Goal: Learn about a topic

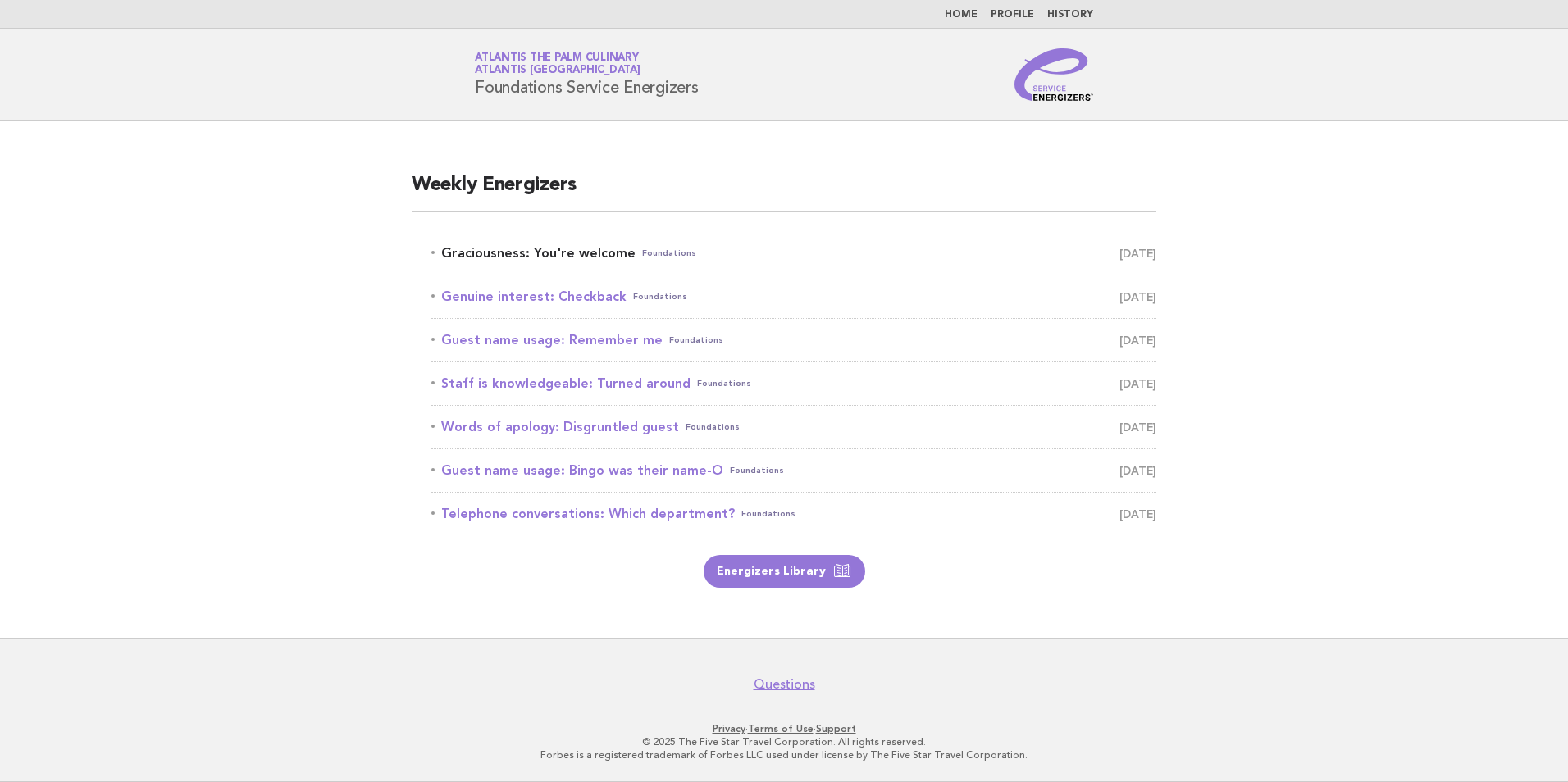
click at [553, 263] on link "Graciousness: You're welcome Foundations [DATE]" at bounding box center [793, 253] width 725 height 23
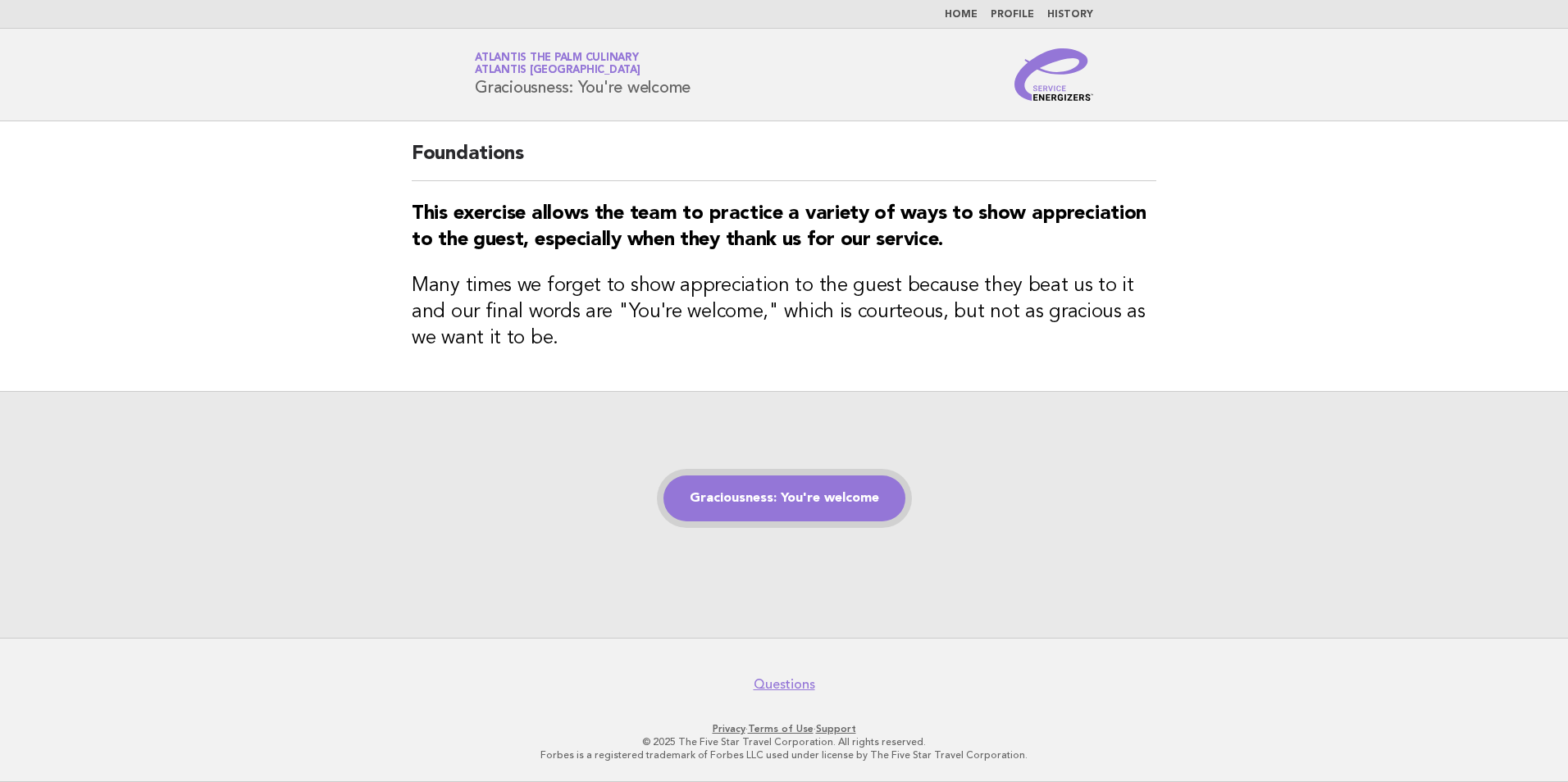
click at [744, 513] on link "Graciousness: You're welcome" at bounding box center [784, 498] width 242 height 46
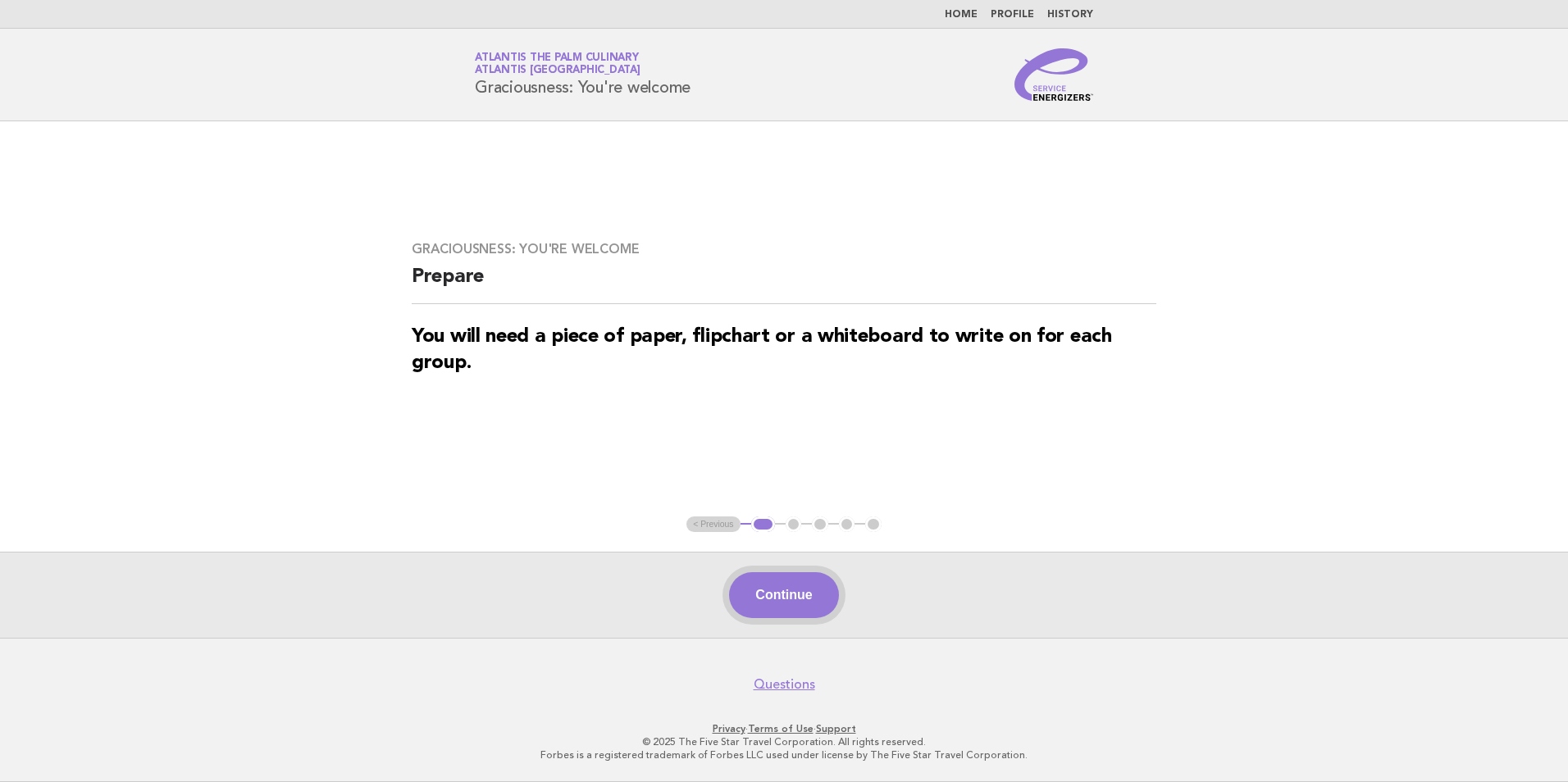
click at [768, 607] on button "Continue" at bounding box center [783, 595] width 109 height 46
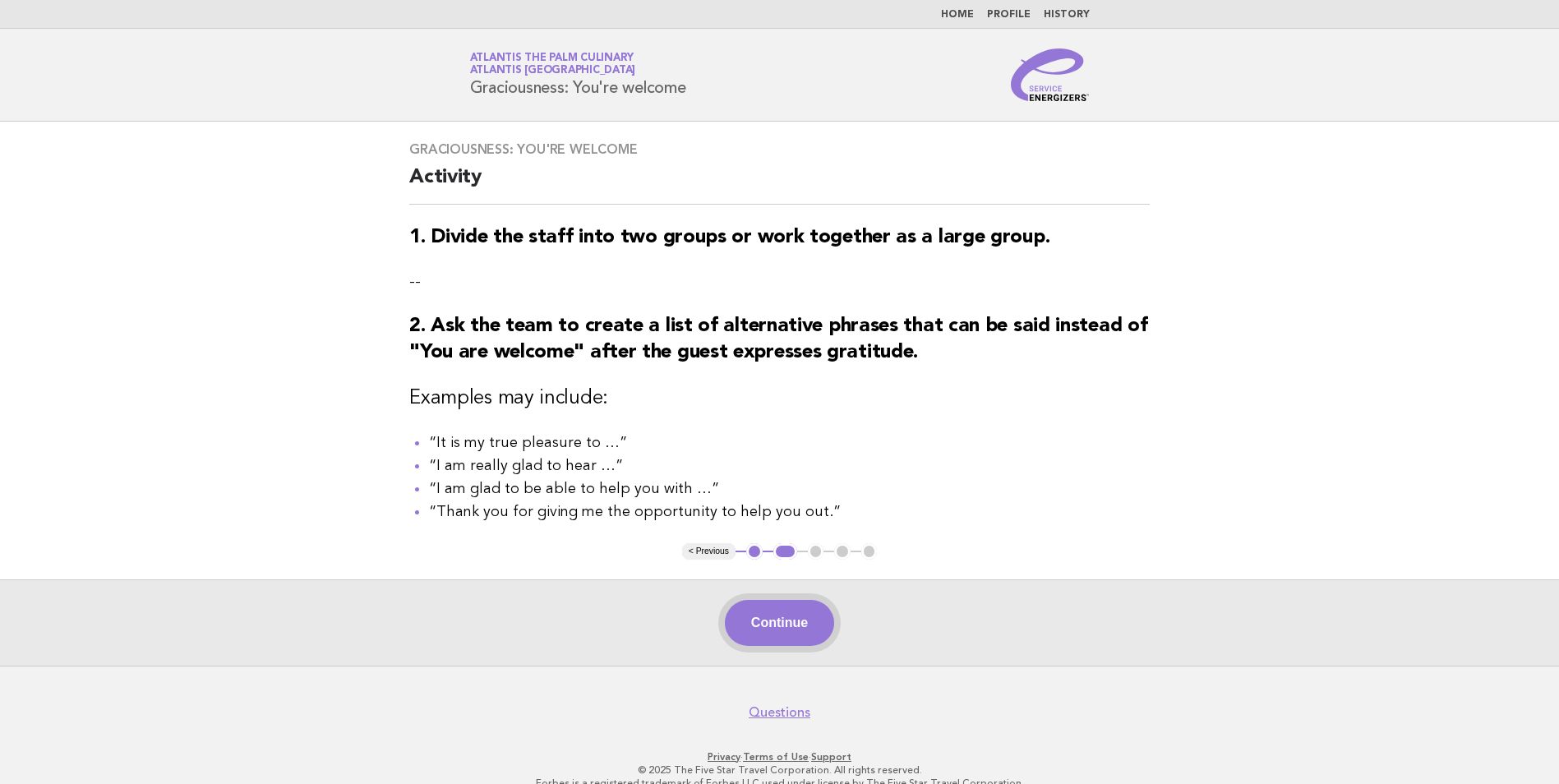
click at [755, 622] on button "Continue" at bounding box center [779, 623] width 110 height 46
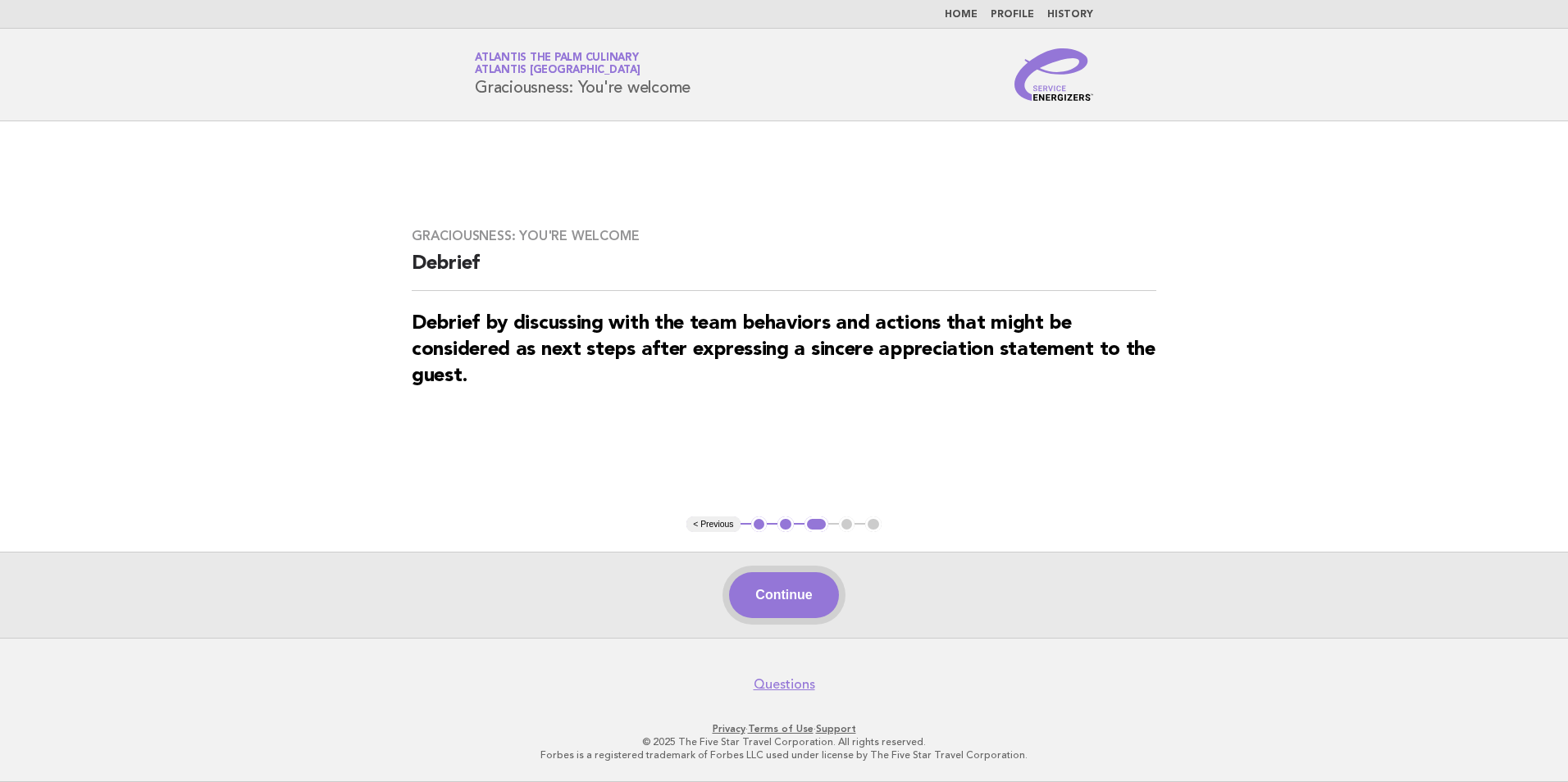
click at [796, 592] on button "Continue" at bounding box center [783, 595] width 109 height 46
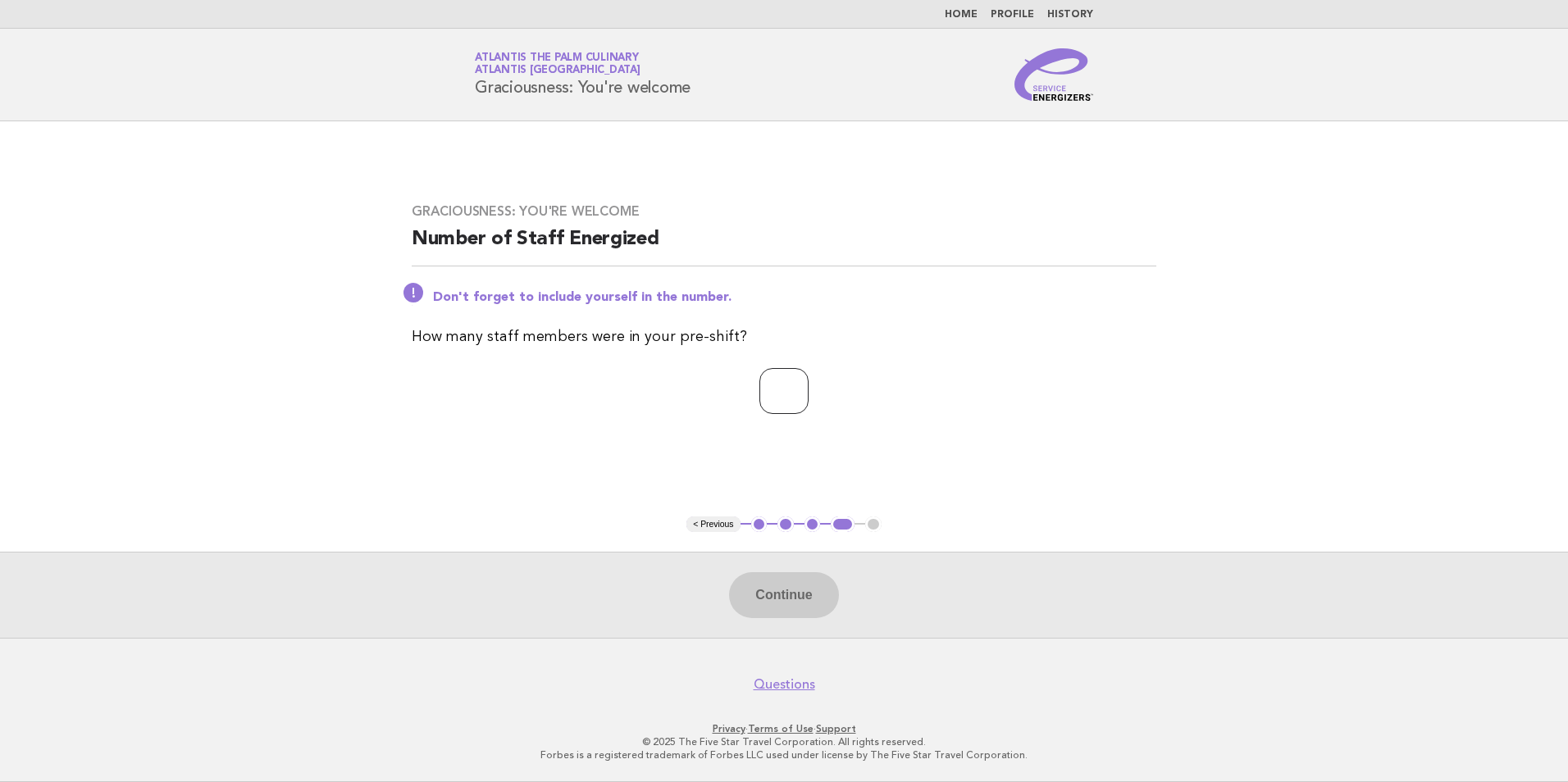
click at [798, 389] on input "number" at bounding box center [784, 391] width 49 height 46
type input "**"
click at [784, 585] on button "Continue" at bounding box center [783, 595] width 109 height 46
